Goal: Entertainment & Leisure: Consume media (video, audio)

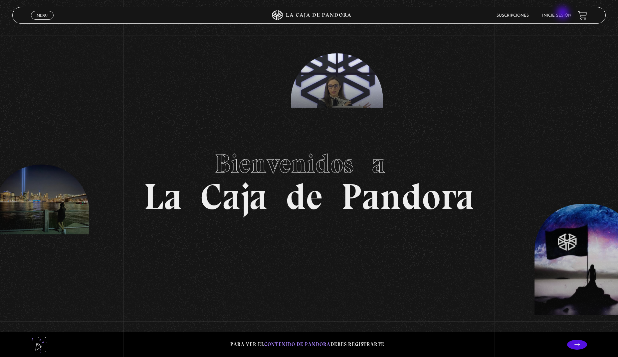
click at [563, 14] on link "Inicie sesión" at bounding box center [556, 16] width 29 height 4
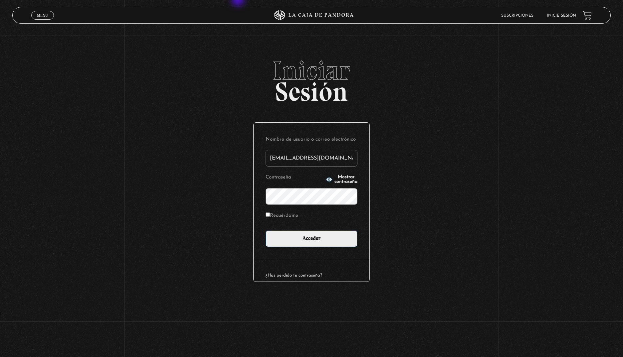
type input "ale.98-@hotmail.com"
click at [265, 231] on input "Acceder" at bounding box center [311, 239] width 92 height 17
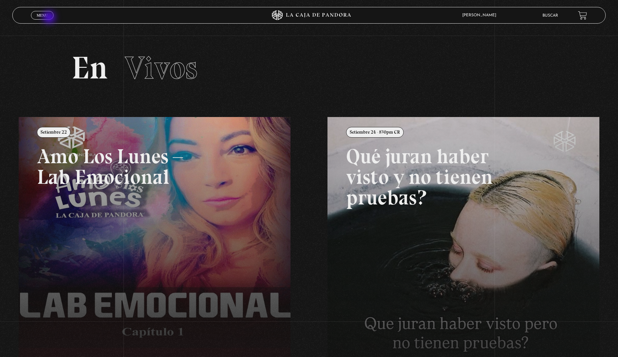
click at [50, 18] on link "Menu Cerrar" at bounding box center [42, 15] width 23 height 9
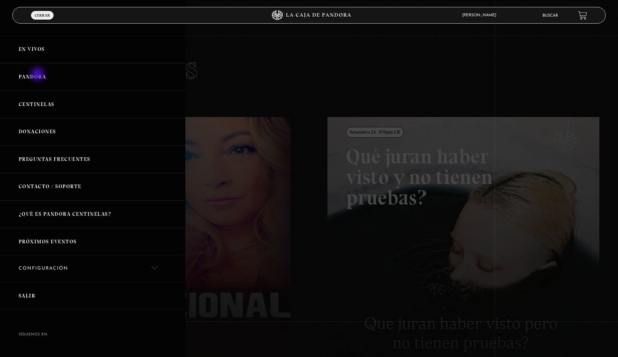
click at [38, 75] on link "Pandora" at bounding box center [92, 77] width 185 height 28
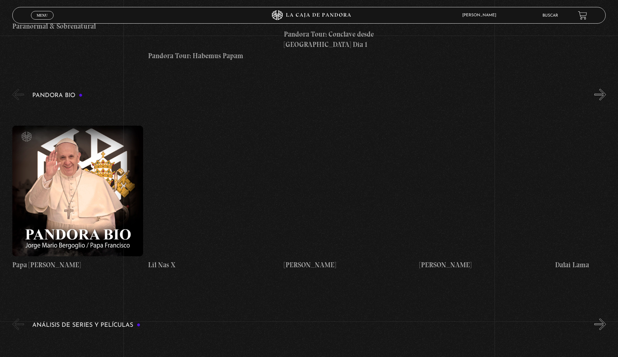
scroll to position [1136, 0]
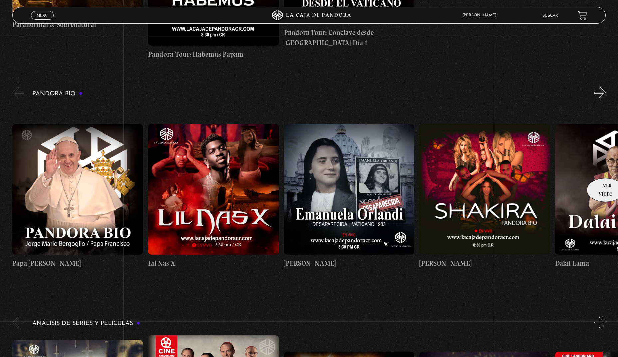
click at [603, 168] on figure at bounding box center [620, 189] width 131 height 131
